Goal: Information Seeking & Learning: Check status

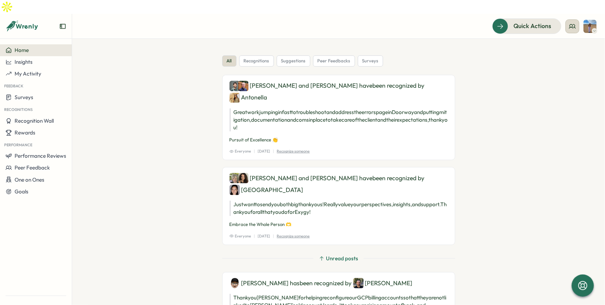
click at [574, 23] on icon at bounding box center [572, 26] width 7 height 7
click at [587, 36] on div "My Team" at bounding box center [573, 35] width 44 height 8
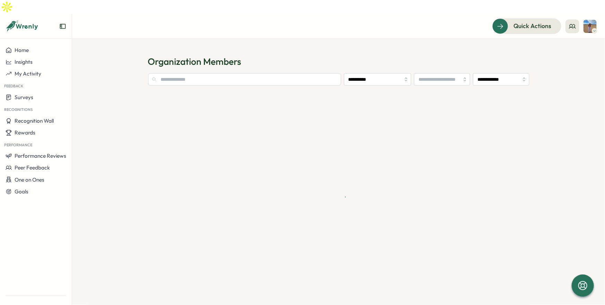
type input "**********"
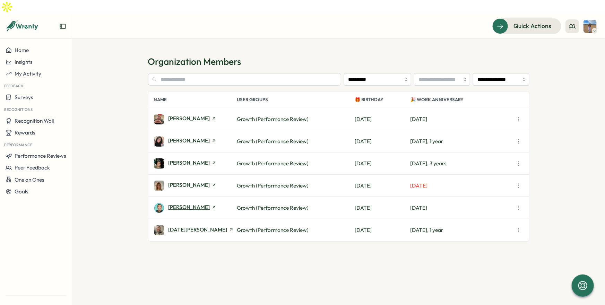
click at [188, 205] on span "[PERSON_NAME]" at bounding box center [189, 207] width 42 height 5
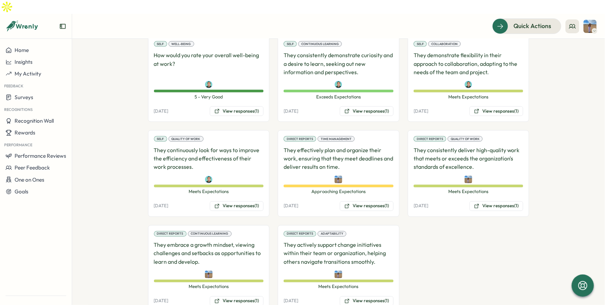
scroll to position [542, 0]
click at [374, 201] on button "View responses (1)" at bounding box center [367, 206] width 54 height 10
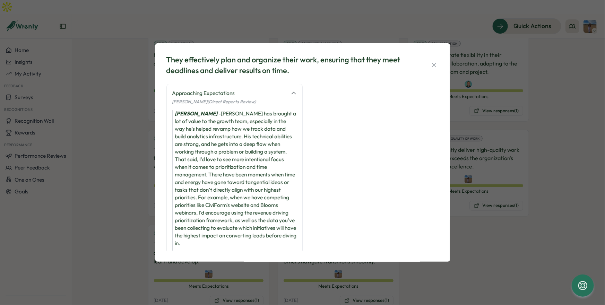
scroll to position [0, 0]
click at [548, 232] on div "They effectively plan and organize their work, ensuring that they meet deadline…" at bounding box center [302, 152] width 605 height 305
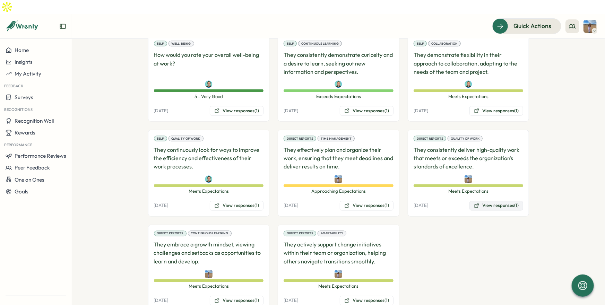
click at [490, 201] on button "View responses (1)" at bounding box center [496, 206] width 54 height 10
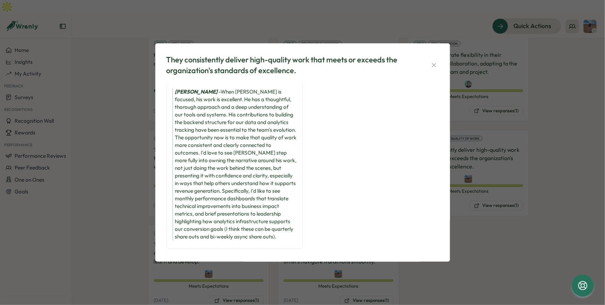
scroll to position [35, 0]
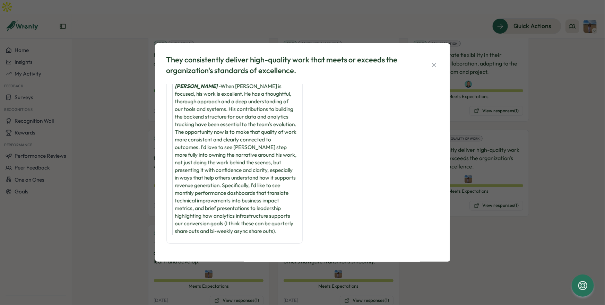
click at [517, 221] on div "They consistently deliver high-quality work that meets or exceeds the organizat…" at bounding box center [302, 152] width 605 height 305
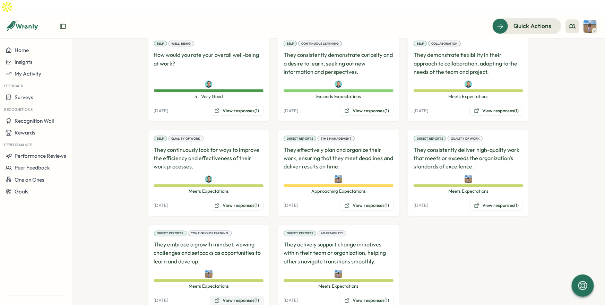
click at [249, 296] on button "View responses (1)" at bounding box center [237, 301] width 54 height 10
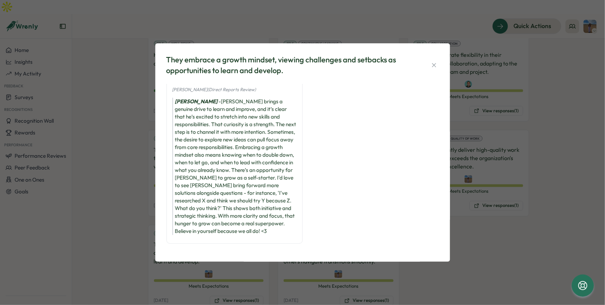
scroll to position [20, 0]
click at [501, 255] on div "They embrace a growth mindset, viewing challenges and setbacks as opportunities…" at bounding box center [302, 152] width 605 height 305
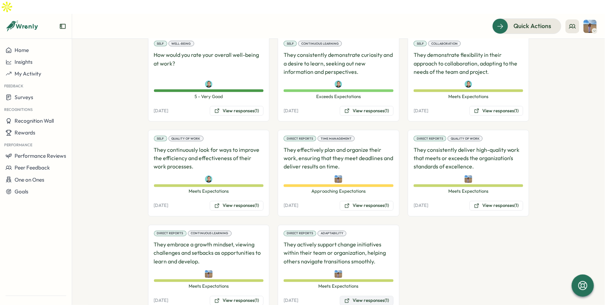
click at [370, 296] on button "View responses (1)" at bounding box center [367, 301] width 54 height 10
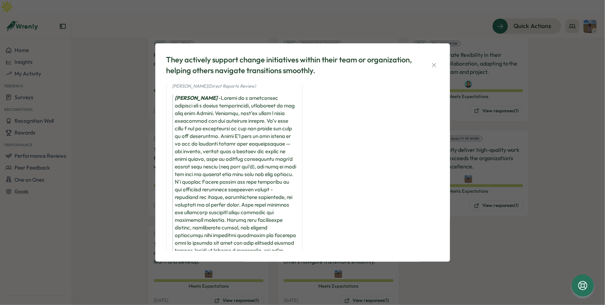
scroll to position [59, 0]
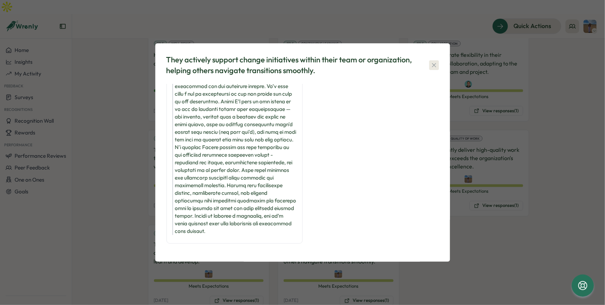
click at [437, 66] on icon "button" at bounding box center [434, 65] width 7 height 7
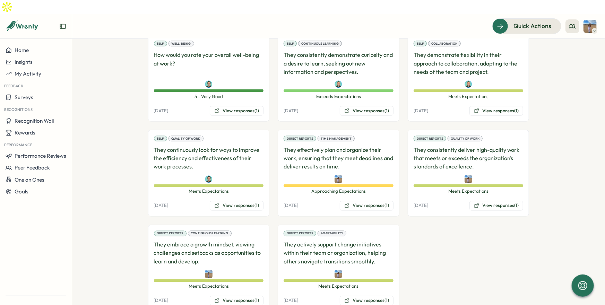
click at [430, 259] on div "Peer Communication They consistently provide timely and responsive communicatio…" at bounding box center [338, 126] width 381 height 372
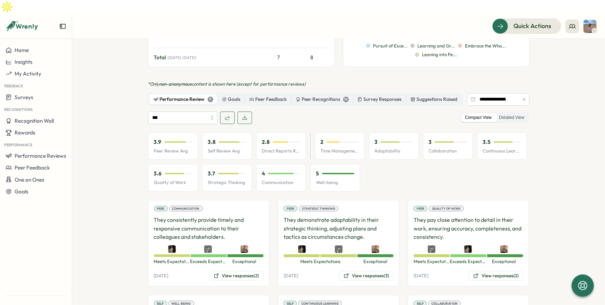
scroll to position [281, 0]
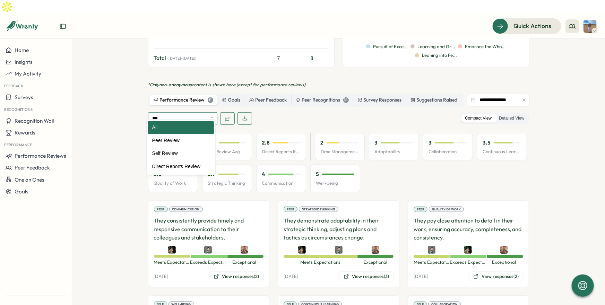
click at [172, 112] on input "***" at bounding box center [182, 118] width 69 height 12
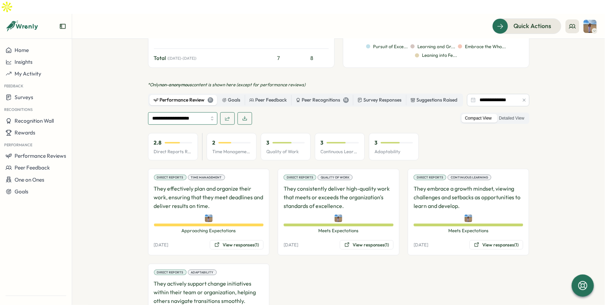
click at [186, 112] on input "**********" at bounding box center [182, 118] width 69 height 12
click at [111, 133] on section "**********" at bounding box center [338, 179] width 533 height 280
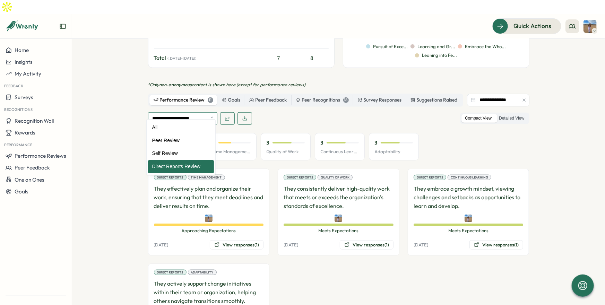
click at [192, 112] on input "**********" at bounding box center [182, 118] width 69 height 12
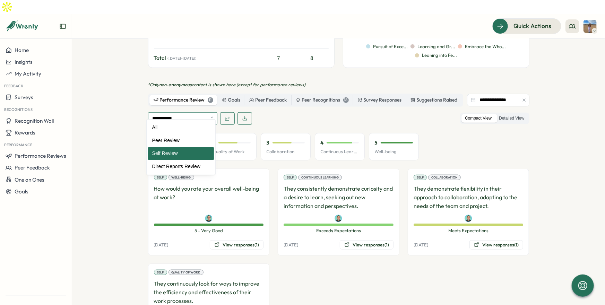
click at [179, 112] on input "**********" at bounding box center [182, 118] width 69 height 12
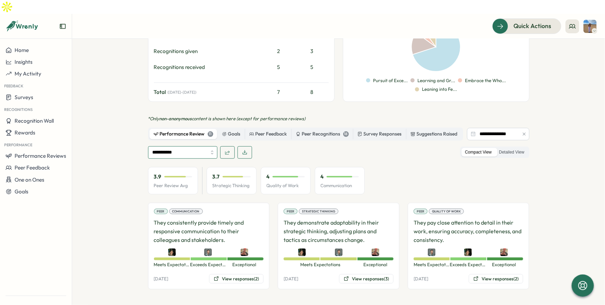
scroll to position [239, 0]
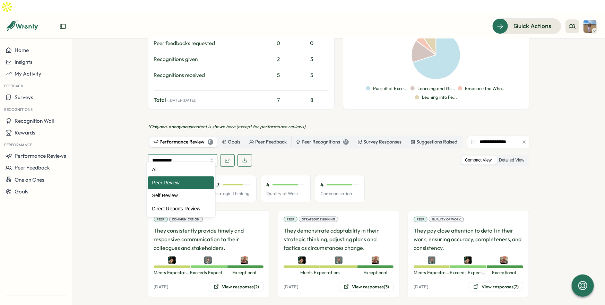
click at [189, 154] on input "**********" at bounding box center [182, 160] width 69 height 12
type input "***"
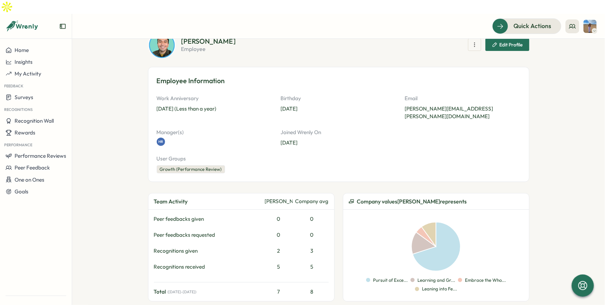
scroll to position [0, 0]
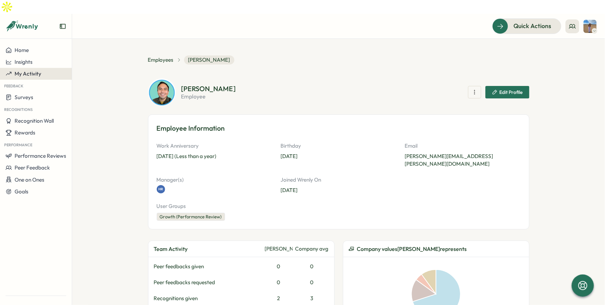
click at [27, 70] on span "My Activity" at bounding box center [28, 73] width 27 height 7
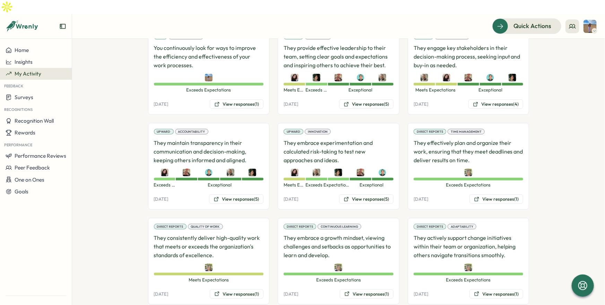
scroll to position [402, 0]
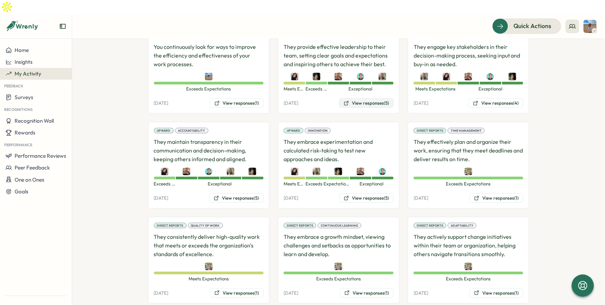
click at [379, 98] on button "View responses (5)" at bounding box center [366, 103] width 54 height 10
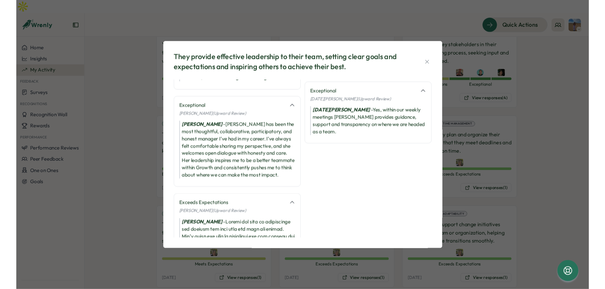
scroll to position [138, 0]
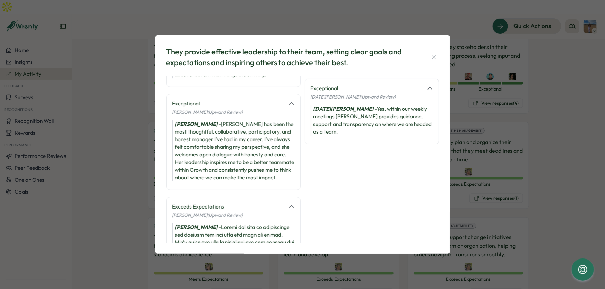
click at [553, 175] on div "They provide effective leadership to their team, setting clear goals and expect…" at bounding box center [302, 144] width 605 height 289
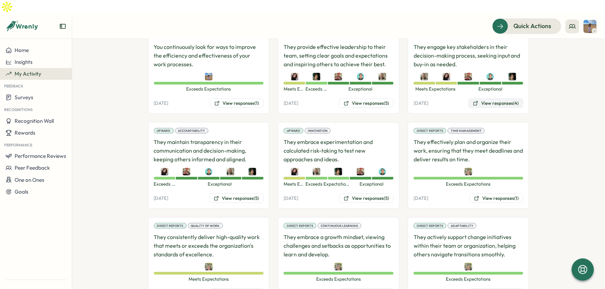
click at [502, 98] on button "View responses (4)" at bounding box center [495, 103] width 55 height 10
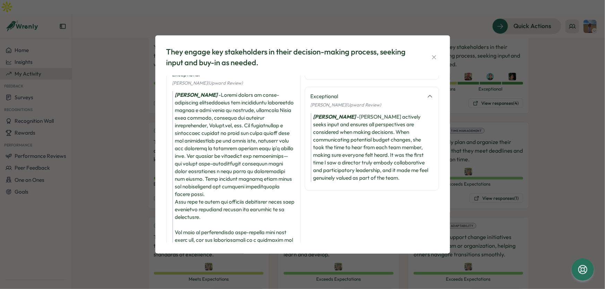
scroll to position [147, 0]
click at [560, 155] on div "They engage key stakeholders in their decision-making process, seeking input an…" at bounding box center [302, 144] width 605 height 289
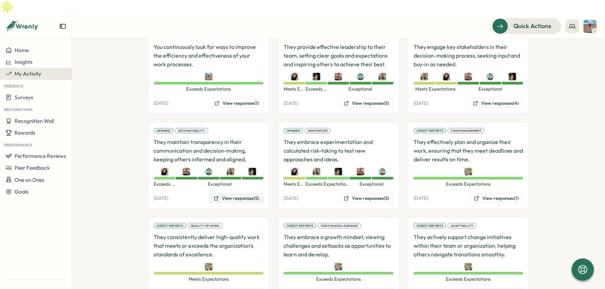
click at [248, 193] on button "View responses (5)" at bounding box center [236, 198] width 54 height 10
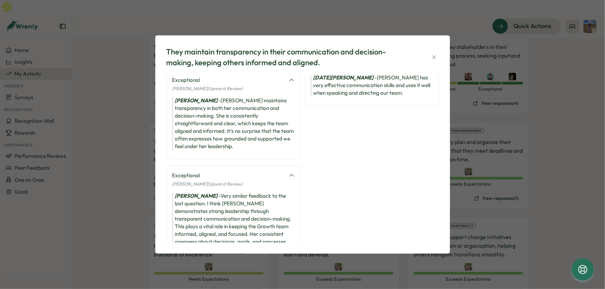
click at [549, 218] on div "They maintain transparency in their communication and decision-making, keeping …" at bounding box center [302, 144] width 605 height 289
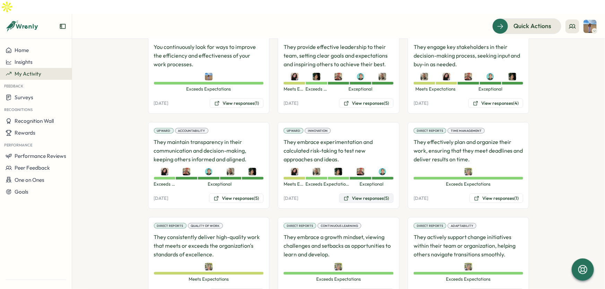
click at [366, 193] on button "View responses (5)" at bounding box center [366, 198] width 54 height 10
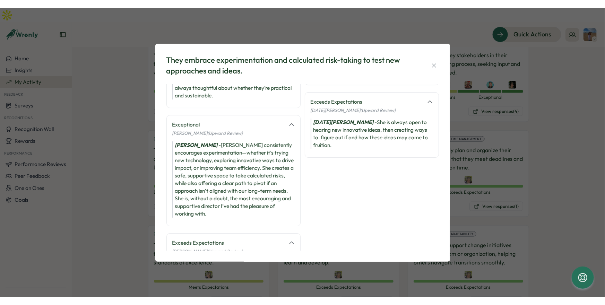
scroll to position [111, 0]
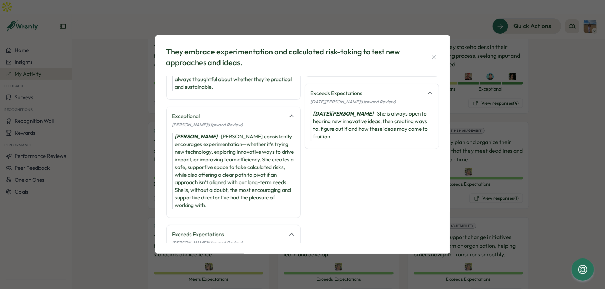
click at [550, 193] on div "They embrace experimentation and calculated risk-taking to test new approaches …" at bounding box center [302, 144] width 605 height 289
